Goal: Entertainment & Leisure: Consume media (video, audio)

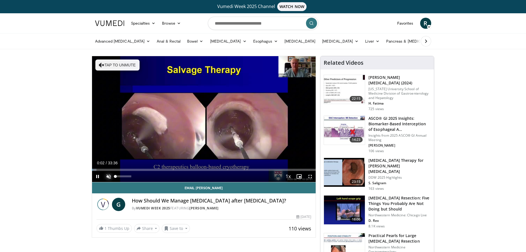
click at [110, 176] on span "Video Player" at bounding box center [108, 176] width 11 height 11
click at [309, 175] on span "Video Player" at bounding box center [309, 176] width 11 height 11
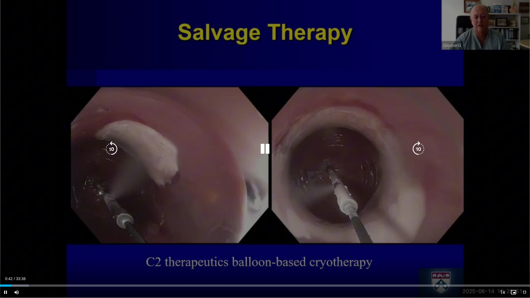
drag, startPoint x: 267, startPoint y: 148, endPoint x: 2, endPoint y: 54, distance: 281.5
click at [2, 54] on div "10 seconds Tap to unmute" at bounding box center [265, 149] width 530 height 298
click at [0, 47] on div "10 seconds Tap to unmute" at bounding box center [265, 149] width 530 height 298
click at [264, 151] on icon "Video Player" at bounding box center [264, 148] width 15 height 15
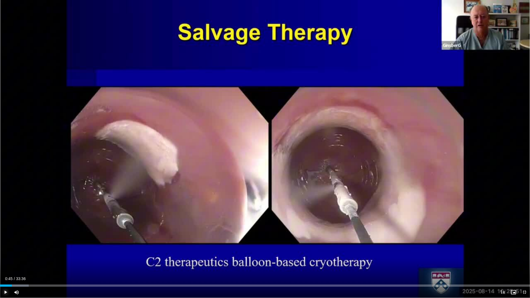
click at [6, 251] on span "Video Player" at bounding box center [5, 292] width 11 height 11
click at [524, 251] on video-js "**********" at bounding box center [265, 149] width 530 height 298
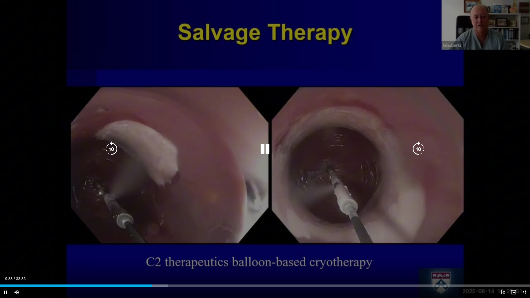
click at [264, 147] on icon "Video Player" at bounding box center [264, 148] width 15 height 15
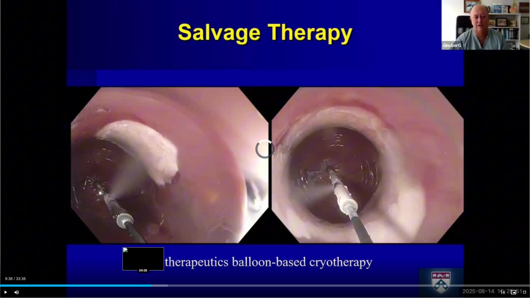
click at [143, 251] on div "Loaded : 31.68% 09:38 09:05" at bounding box center [265, 286] width 530 height 2
click at [5, 251] on span "Video Player" at bounding box center [5, 292] width 11 height 11
click at [138, 251] on div "Loaded : 31.68% 09:07 08:45" at bounding box center [265, 286] width 530 height 2
click at [8, 251] on span "Video Player" at bounding box center [5, 292] width 11 height 11
click at [524, 251] on span "Video Player" at bounding box center [524, 292] width 11 height 11
